Goal: Information Seeking & Learning: Understand process/instructions

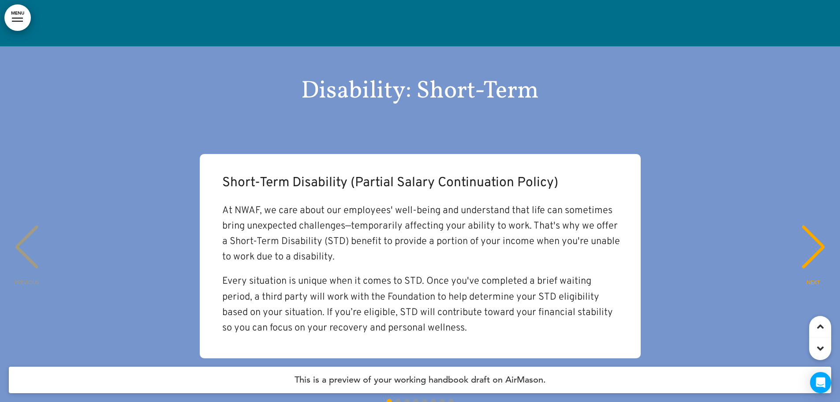
scroll to position [15211, 0]
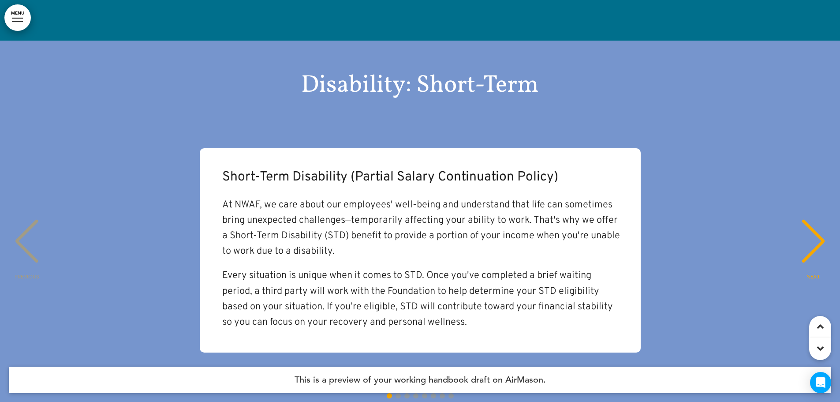
click at [819, 227] on div "NEXT" at bounding box center [813, 249] width 27 height 44
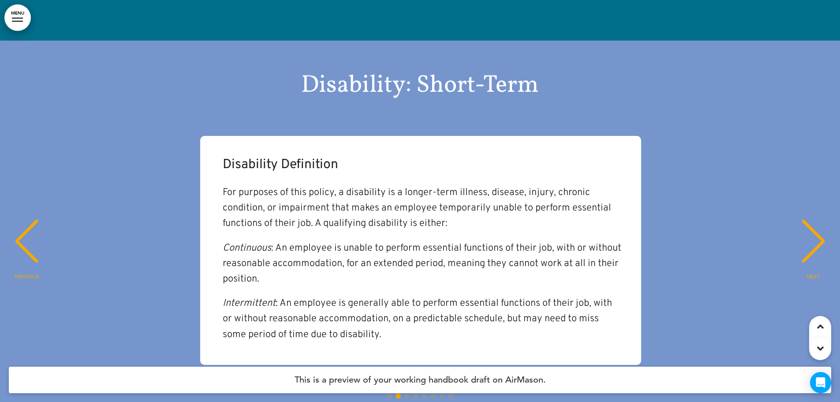
click at [819, 227] on div "NEXT" at bounding box center [813, 249] width 27 height 44
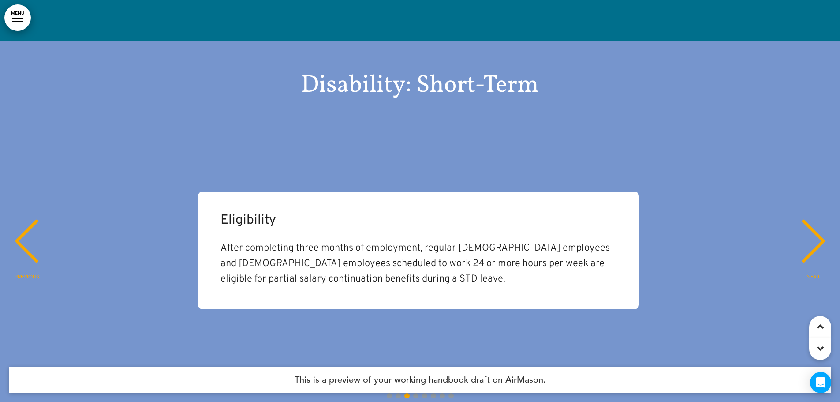
click at [819, 227] on div "NEXT" at bounding box center [813, 249] width 27 height 44
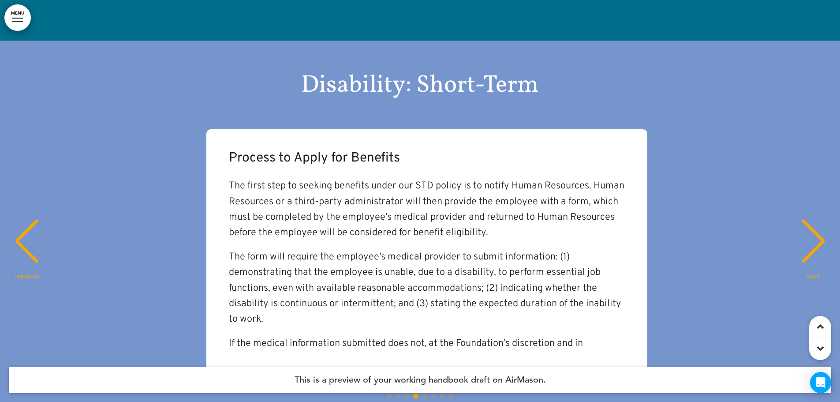
click at [819, 227] on div "NEXT" at bounding box center [813, 249] width 27 height 44
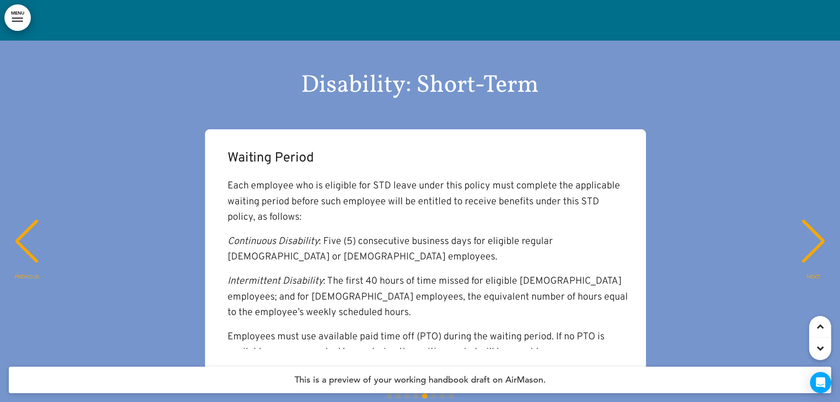
click at [819, 227] on div "NEXT" at bounding box center [813, 249] width 27 height 44
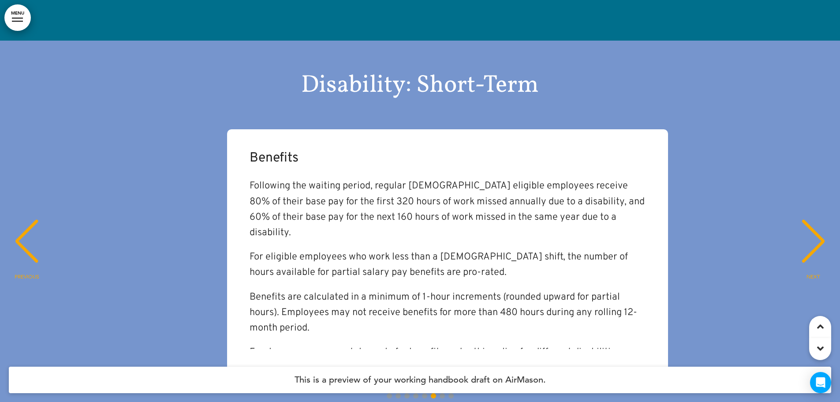
click at [819, 227] on div "NEXT" at bounding box center [813, 249] width 27 height 44
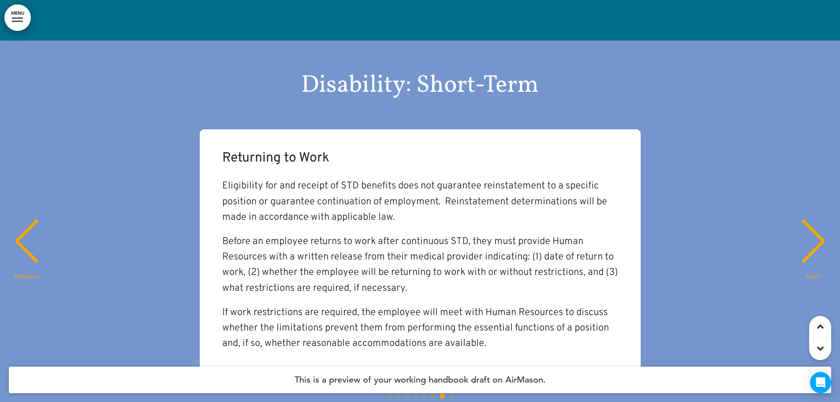
click at [819, 227] on div "NEXT" at bounding box center [813, 249] width 27 height 44
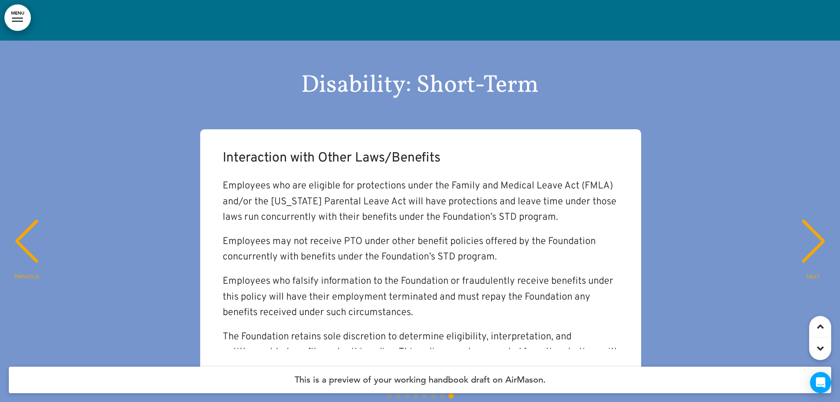
scroll to position [0, 5787]
click at [818, 171] on div "Interaction with Other Laws/Benefits Employees who are eligible for protections…" at bounding box center [420, 250] width 822 height 242
click at [816, 169] on div "Interaction with Other Laws/Benefits Employees who are eligible for protections…" at bounding box center [420, 250] width 822 height 242
click at [17, 227] on div "PREVIOUS" at bounding box center [26, 249] width 27 height 44
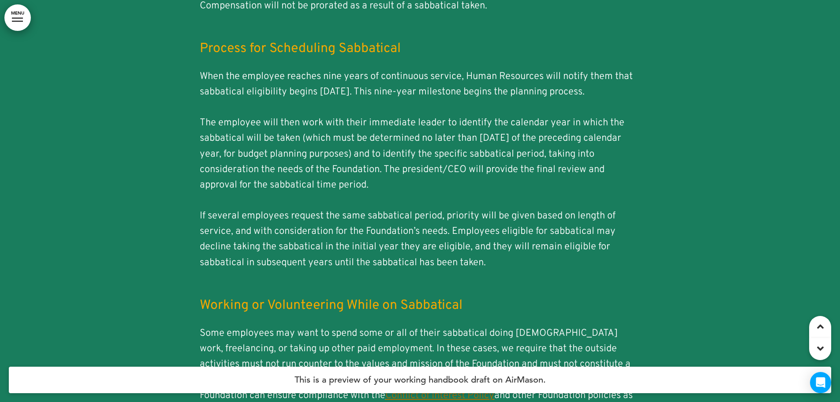
scroll to position [19796, 0]
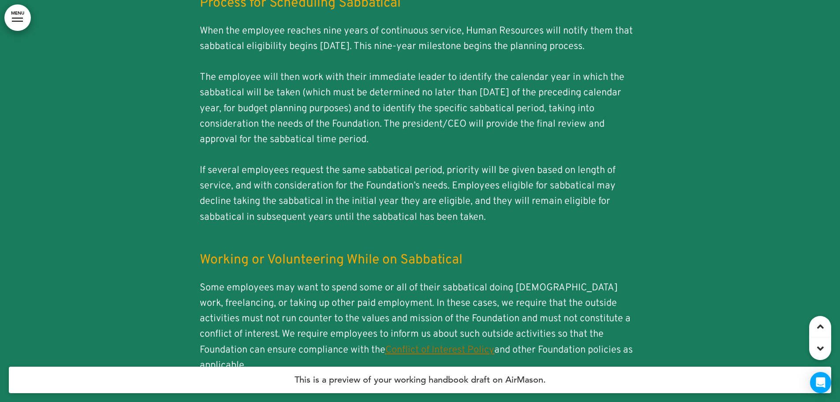
click at [697, 315] on div at bounding box center [420, 107] width 840 height 1328
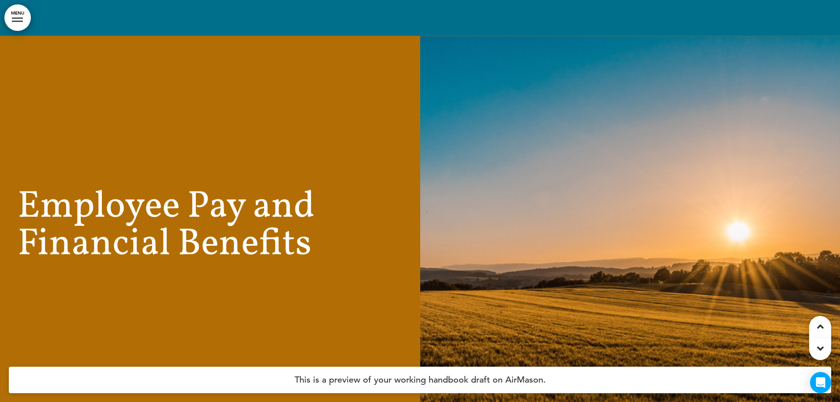
scroll to position [23984, 0]
